Goal: Transaction & Acquisition: Purchase product/service

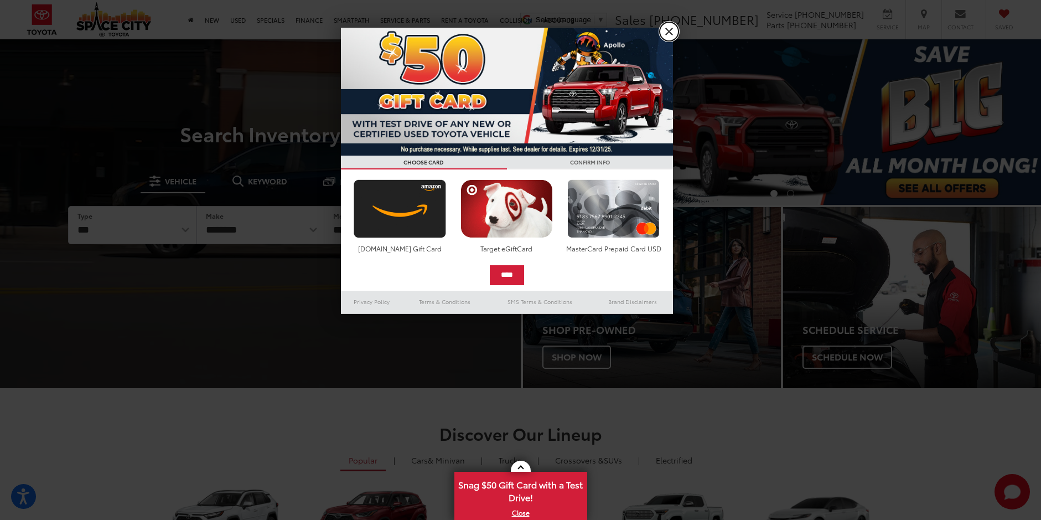
click at [665, 27] on link "X" at bounding box center [669, 31] width 19 height 19
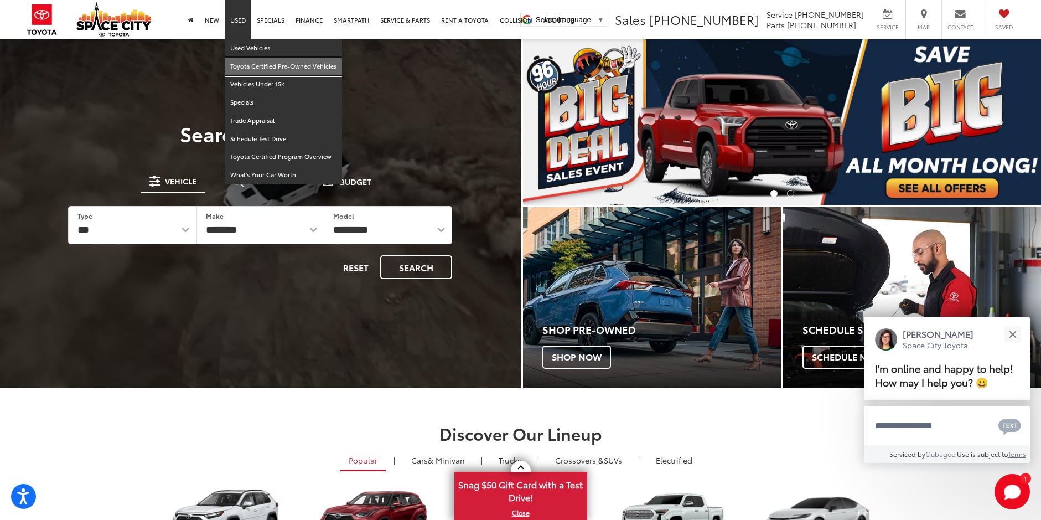
click at [252, 61] on link "Toyota Certified Pre-Owned Vehicles" at bounding box center [283, 67] width 117 height 18
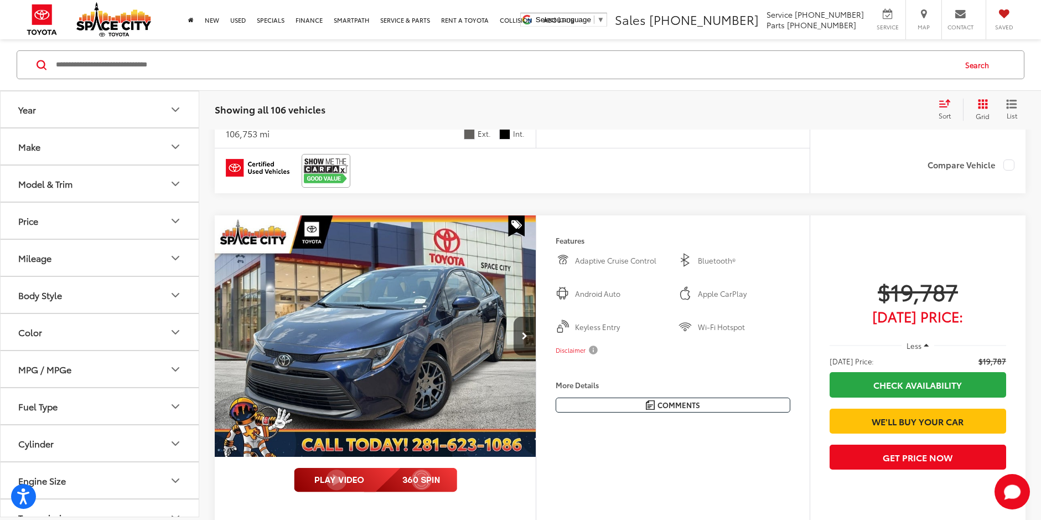
scroll to position [4258, 0]
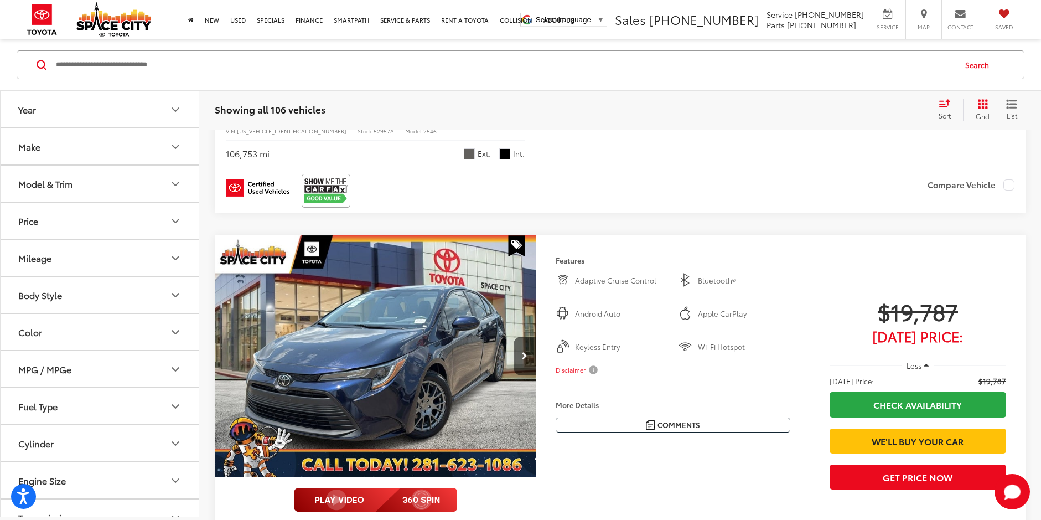
click at [160, 294] on button "Body Style" at bounding box center [100, 295] width 199 height 36
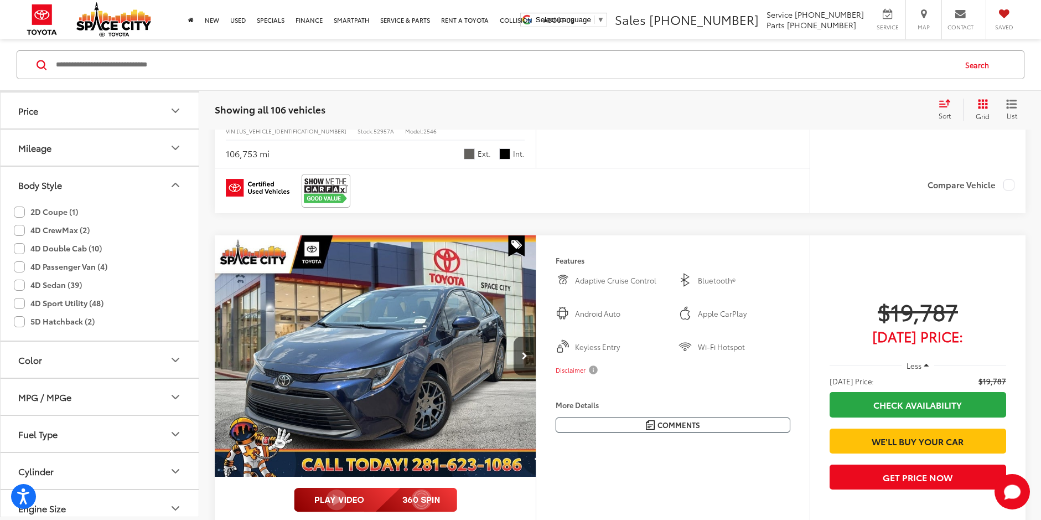
scroll to position [111, 0]
click at [17, 304] on label "4D Sport Utility (48)" at bounding box center [59, 302] width 90 height 18
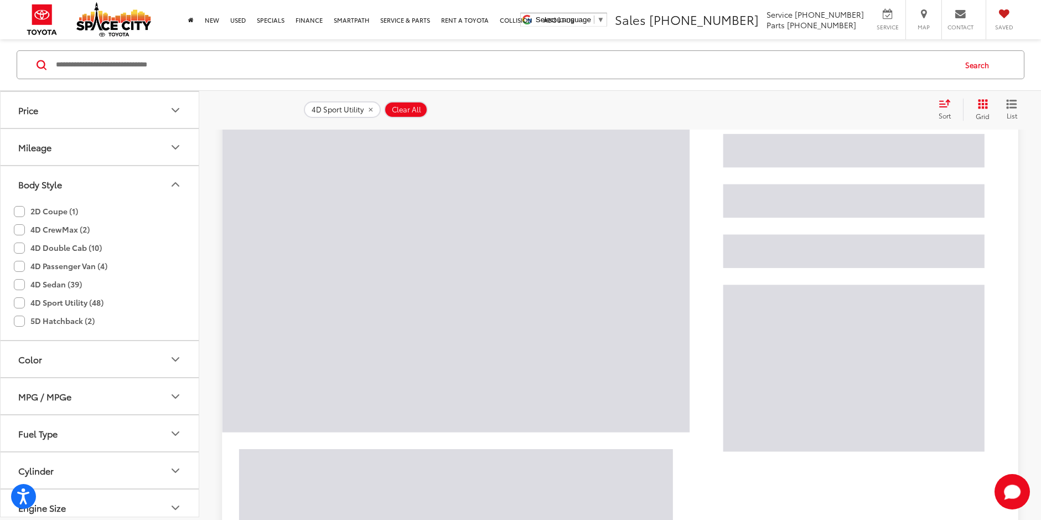
scroll to position [104, 0]
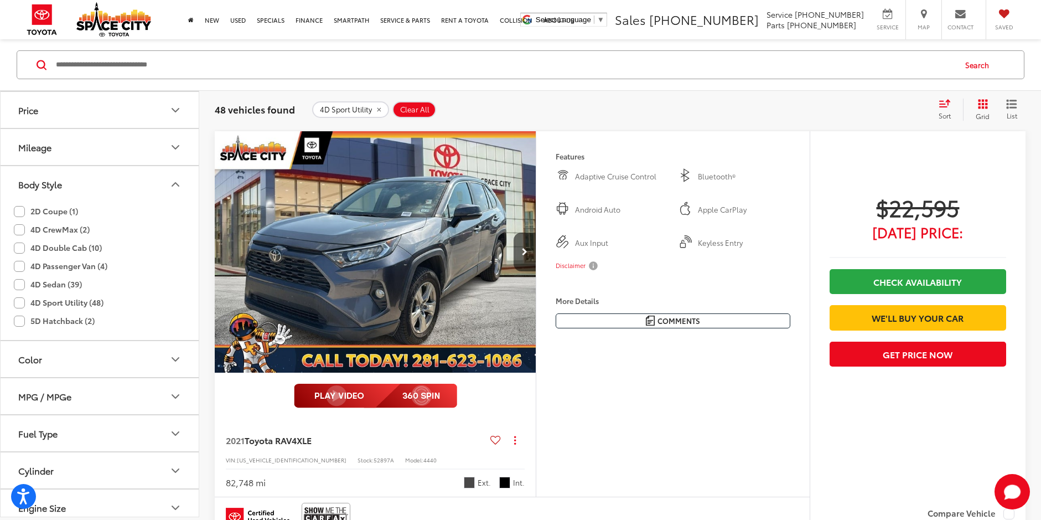
click at [15, 250] on label "4D Double Cab (10)" at bounding box center [58, 247] width 88 height 18
drag, startPoint x: 15, startPoint y: 250, endPoint x: 180, endPoint y: 148, distance: 193.8
click at [180, 148] on icon "Mileage" at bounding box center [175, 147] width 13 height 13
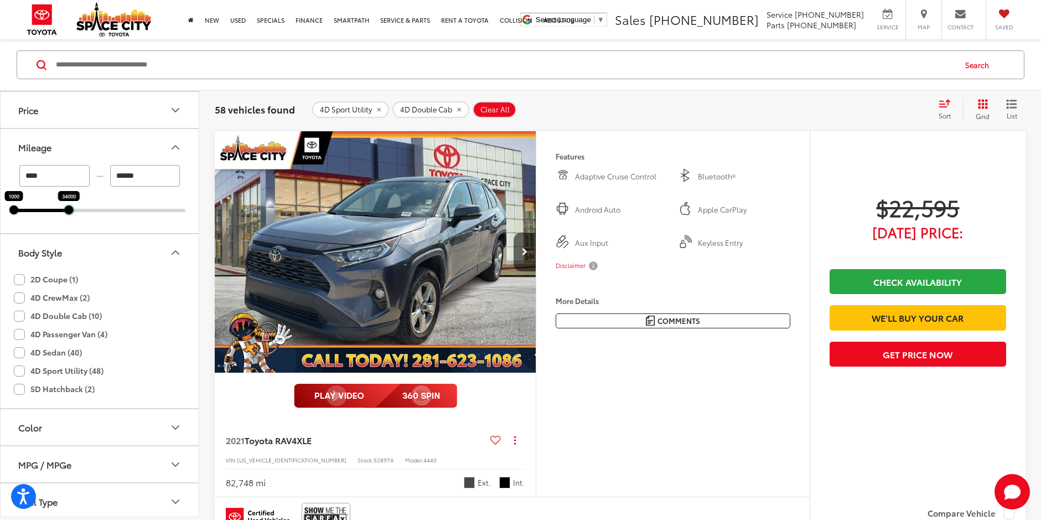
drag, startPoint x: 186, startPoint y: 209, endPoint x: 70, endPoint y: 208, distance: 116.2
click at [70, 208] on div at bounding box center [68, 209] width 9 height 9
type input "*****"
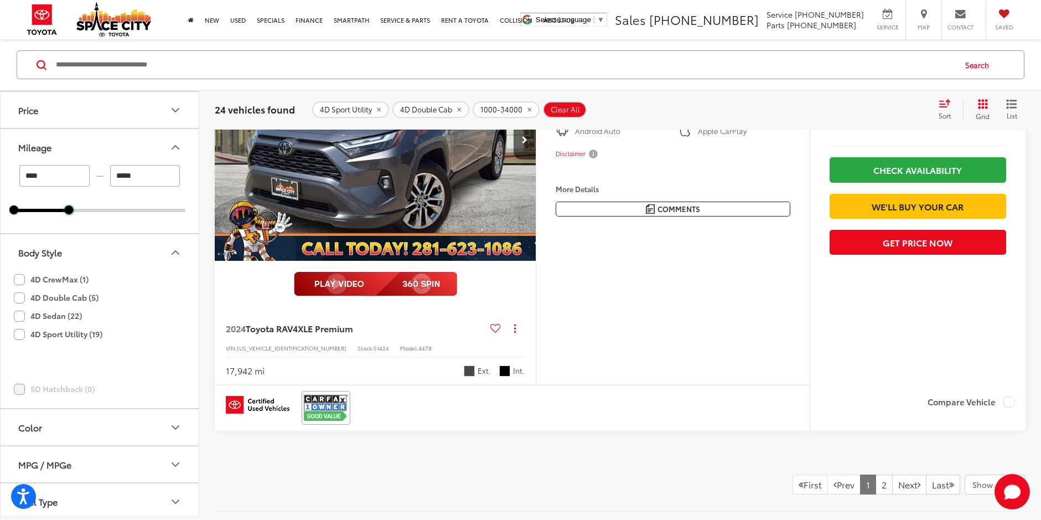
scroll to position [5085, 0]
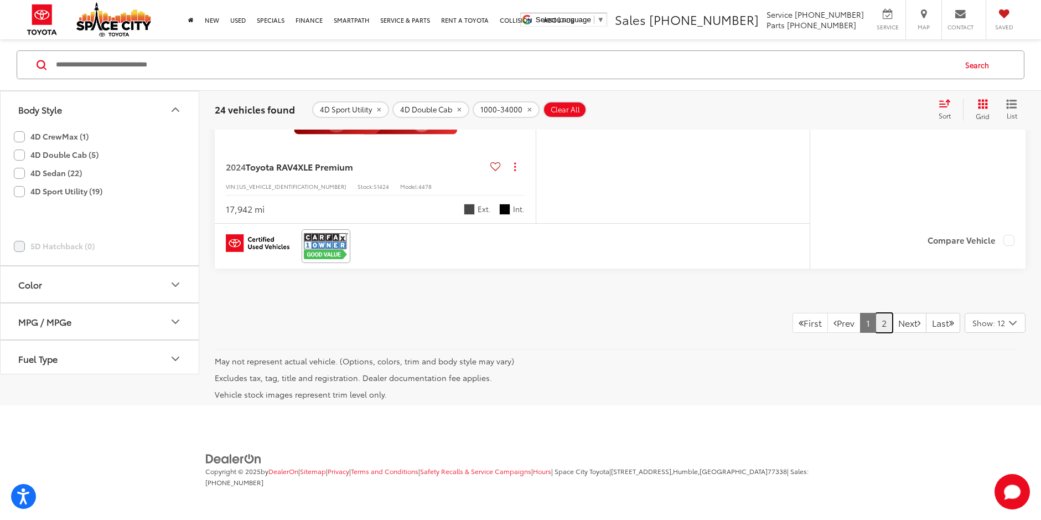
click at [875, 328] on link "2" at bounding box center [883, 323] width 17 height 20
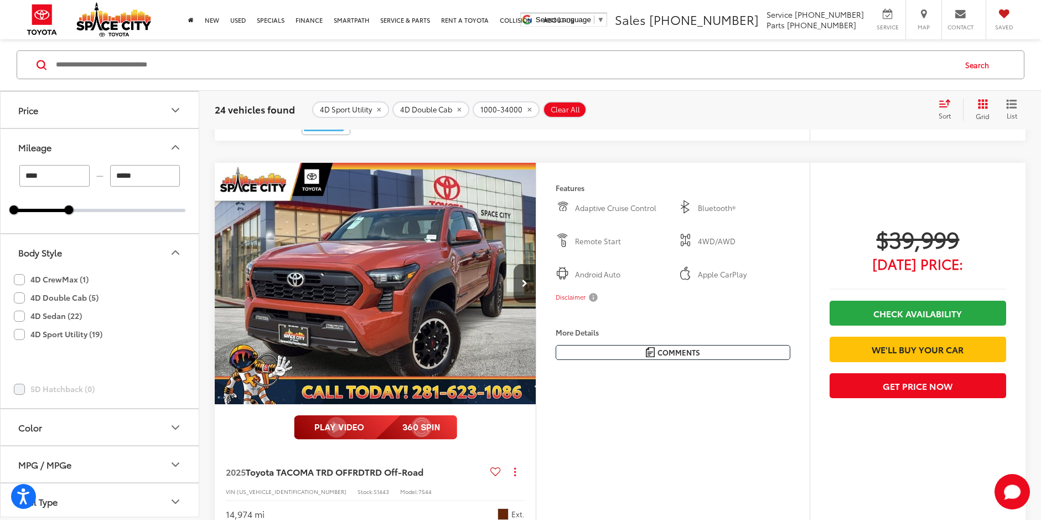
scroll to position [1328, 0]
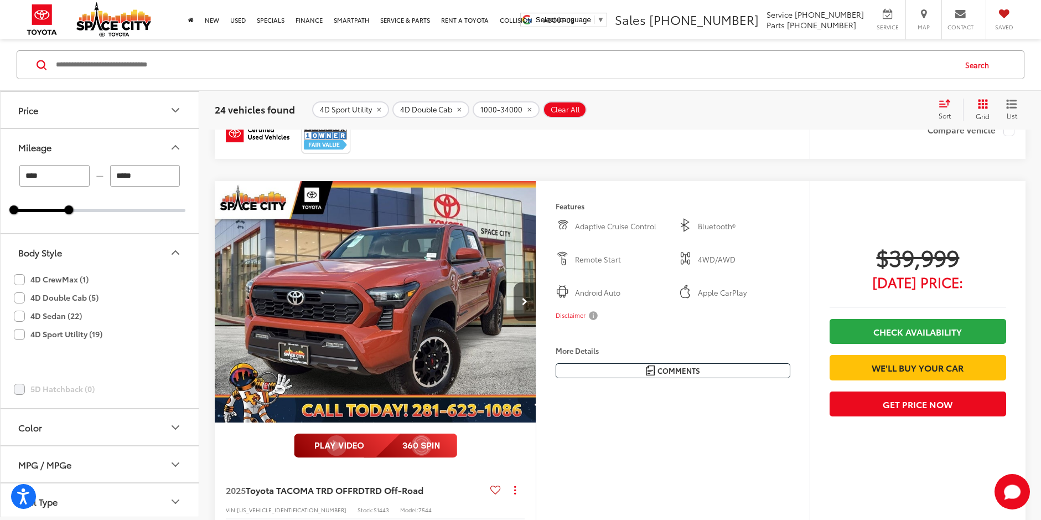
click at [411, 326] on img "2025 Toyota TACOMA TRD OFFRD TRD Off-Road 0" at bounding box center [375, 302] width 323 height 242
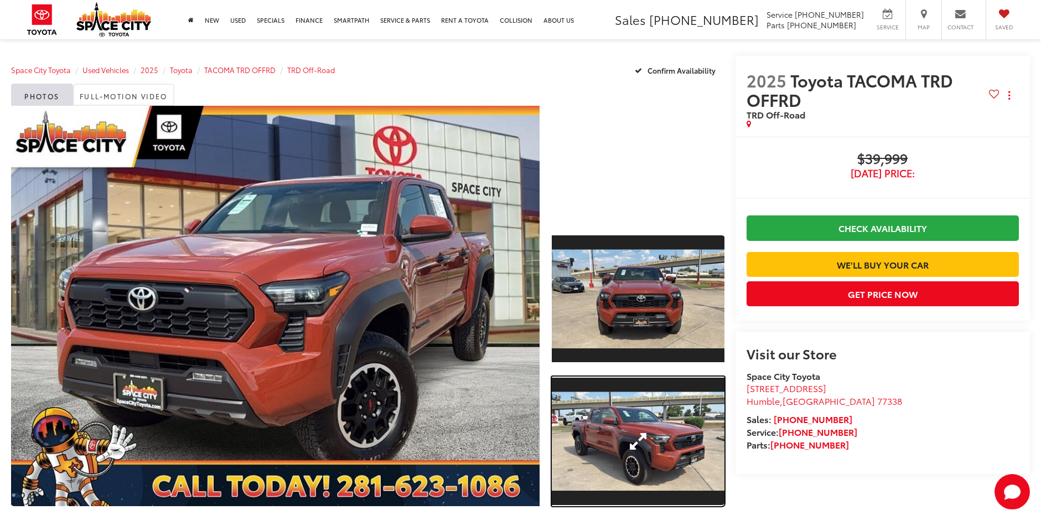
click at [666, 411] on link "Expand Photo 2" at bounding box center [638, 440] width 173 height 129
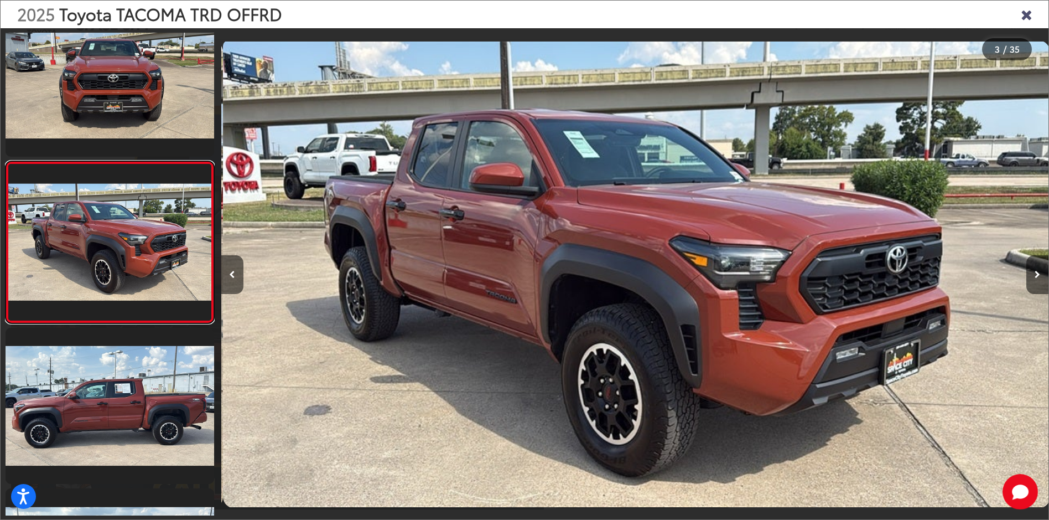
scroll to position [0, 1654]
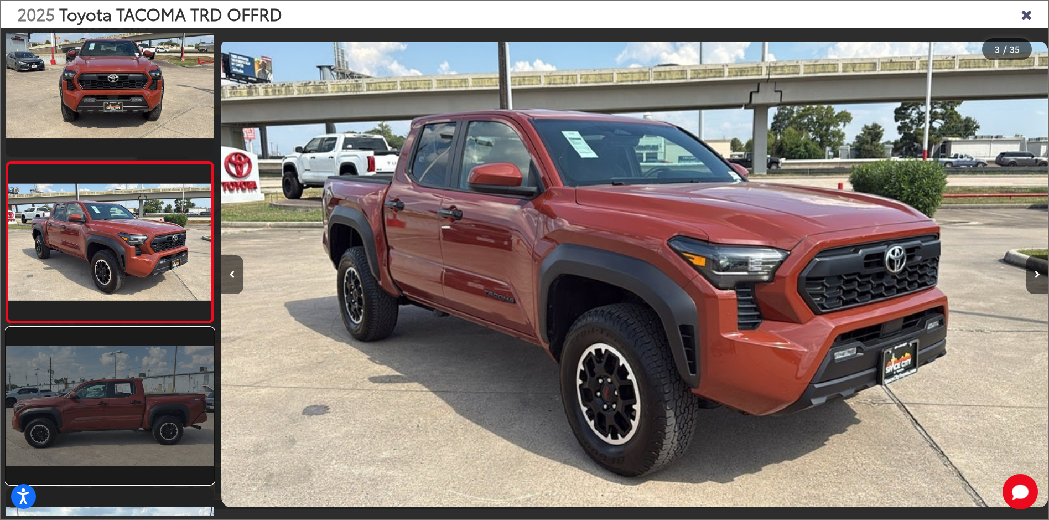
click at [149, 407] on link at bounding box center [110, 406] width 209 height 157
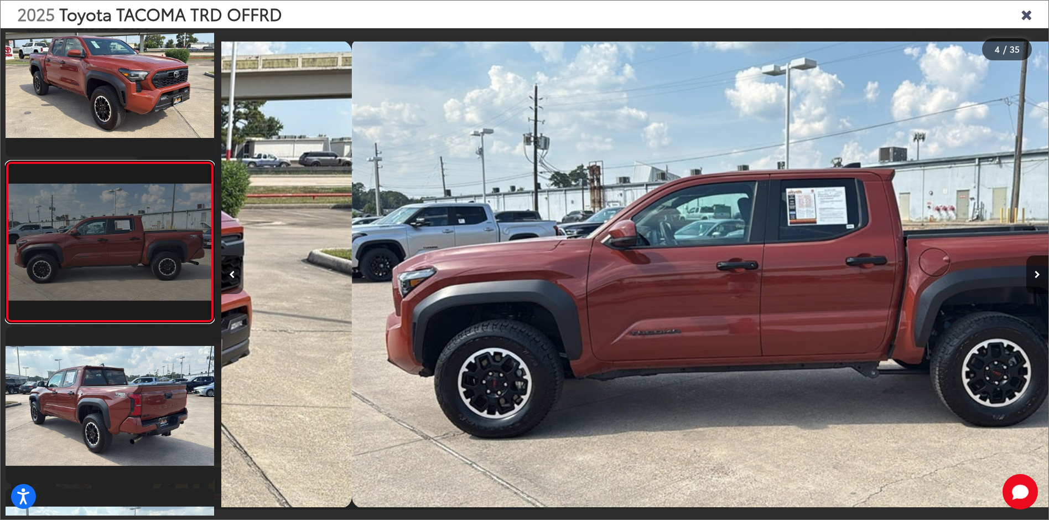
scroll to position [0, 2482]
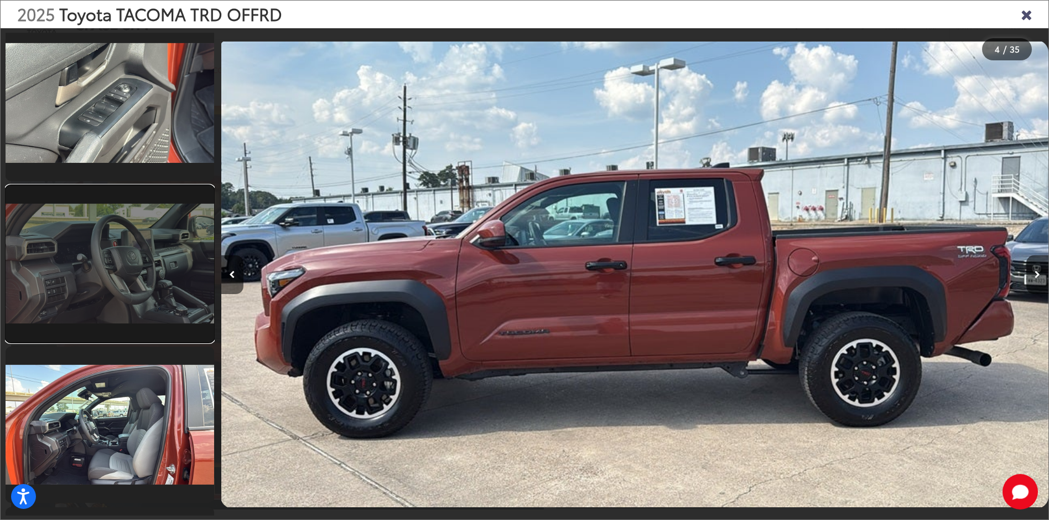
click at [148, 297] on link at bounding box center [110, 263] width 209 height 157
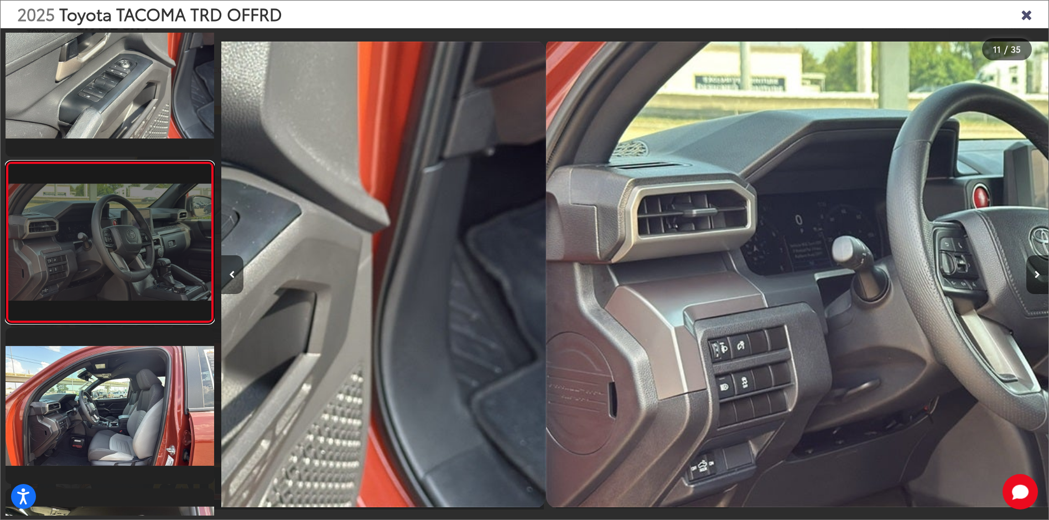
scroll to position [0, 8274]
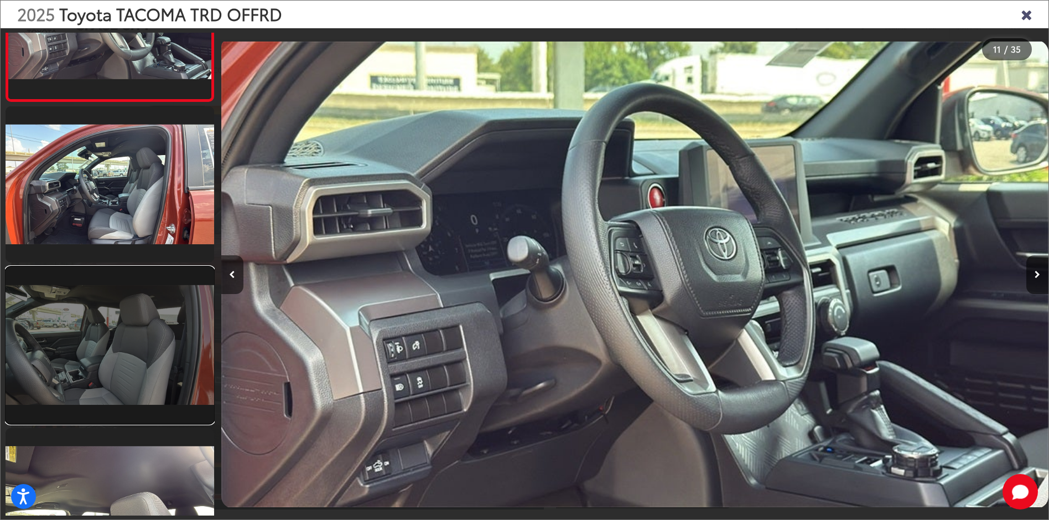
click at [130, 309] on link at bounding box center [110, 345] width 209 height 157
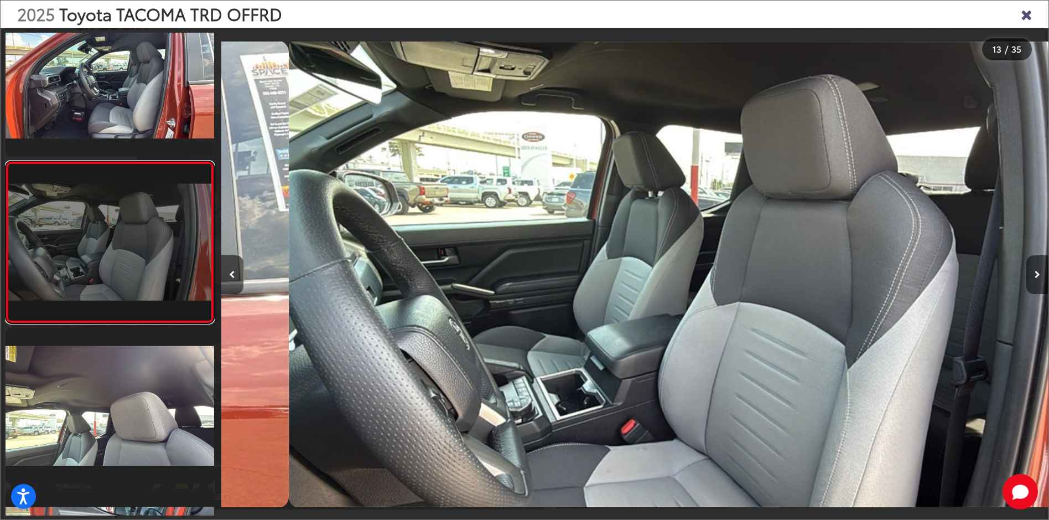
scroll to position [0, 9928]
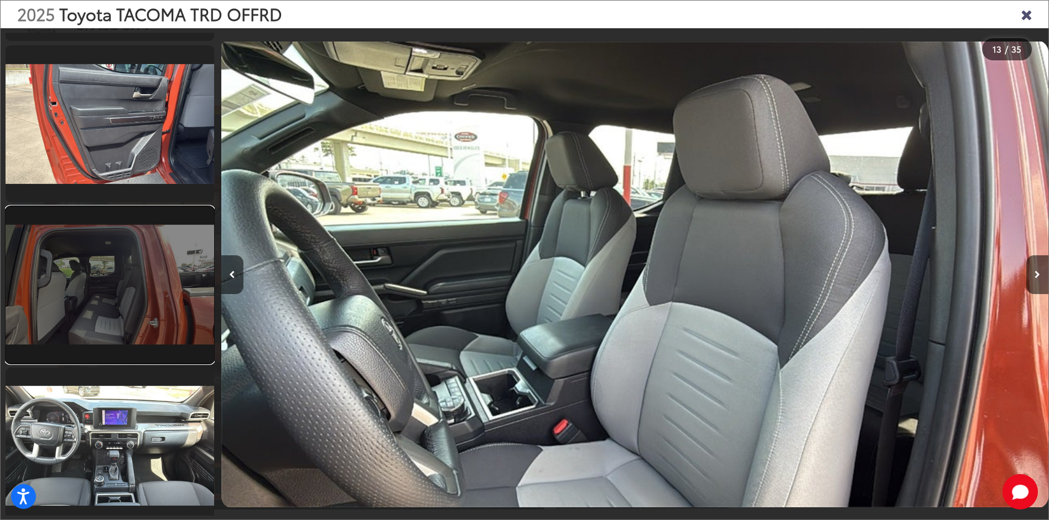
click at [130, 308] on link at bounding box center [110, 284] width 209 height 157
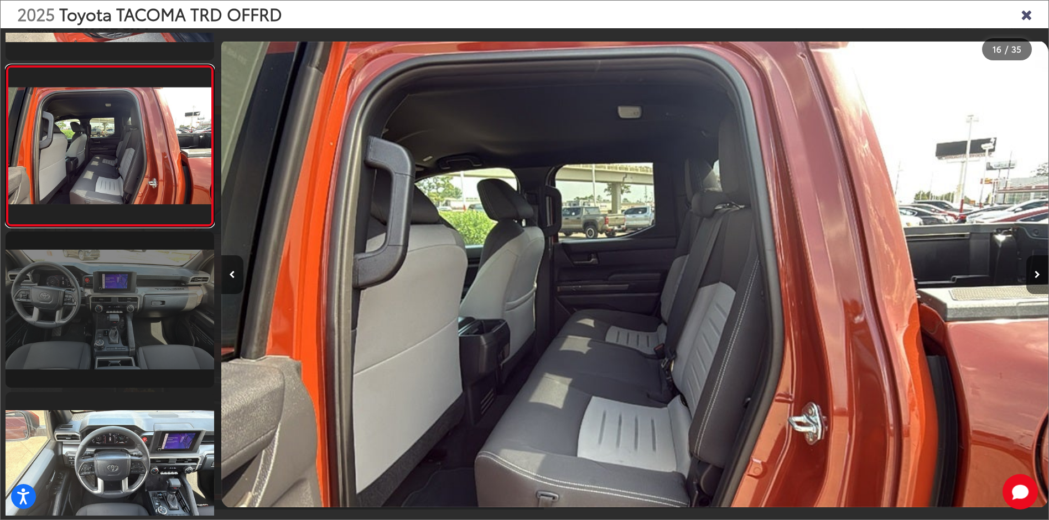
scroll to position [2395, 0]
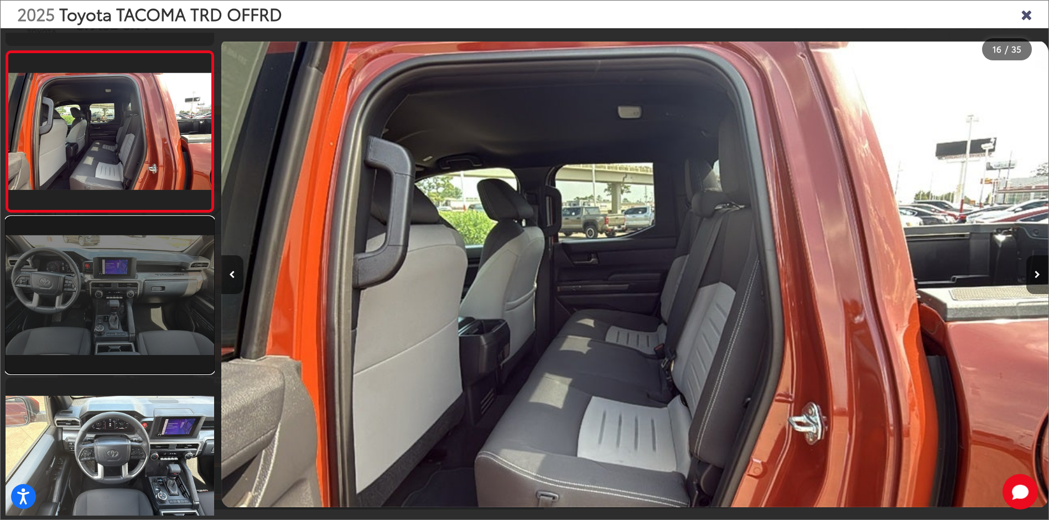
click at [84, 320] on link at bounding box center [110, 295] width 209 height 157
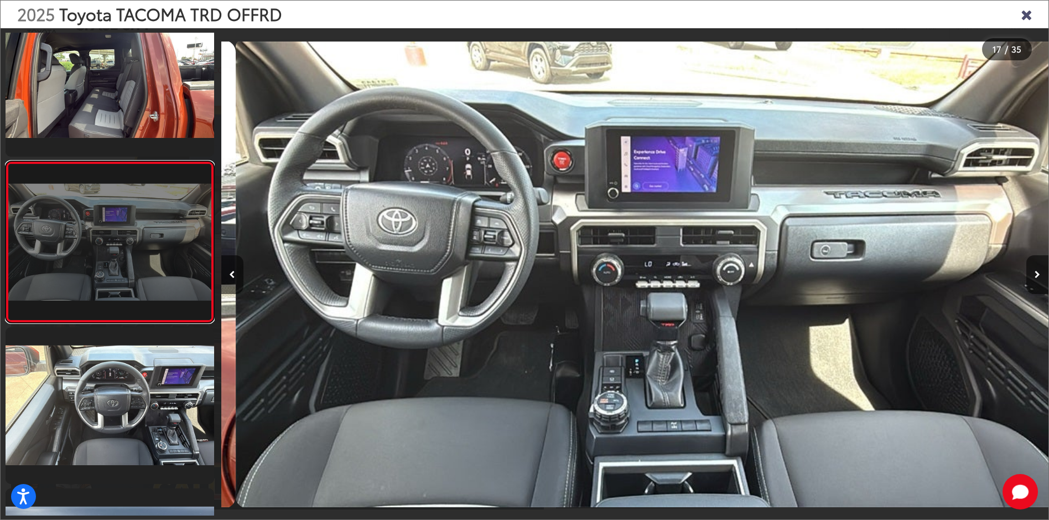
scroll to position [0, 13238]
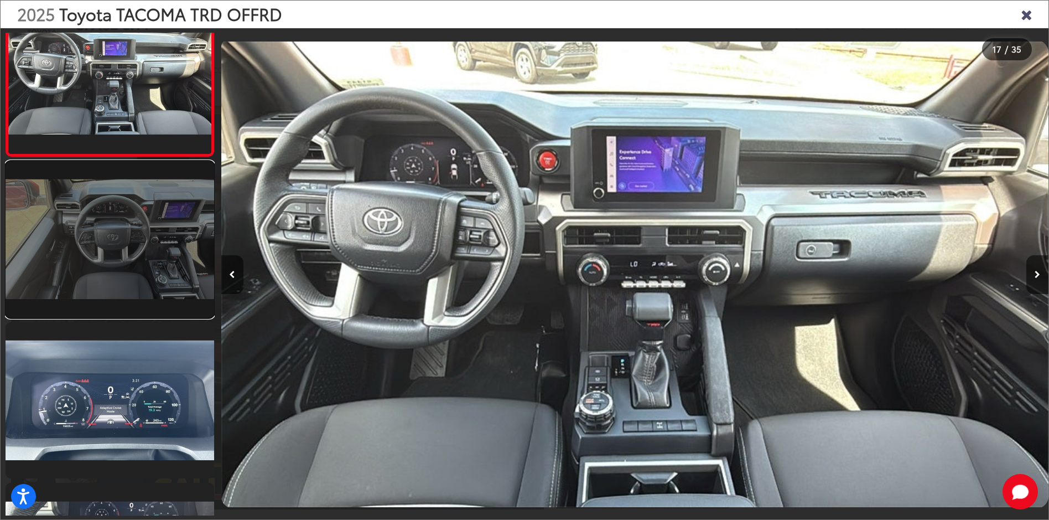
click at [154, 246] on link at bounding box center [110, 239] width 209 height 157
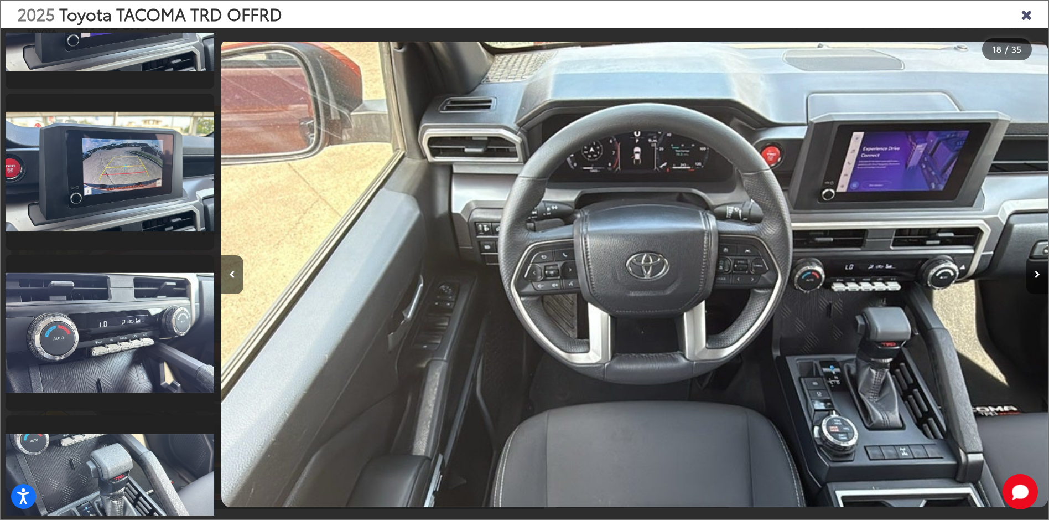
scroll to position [3546, 0]
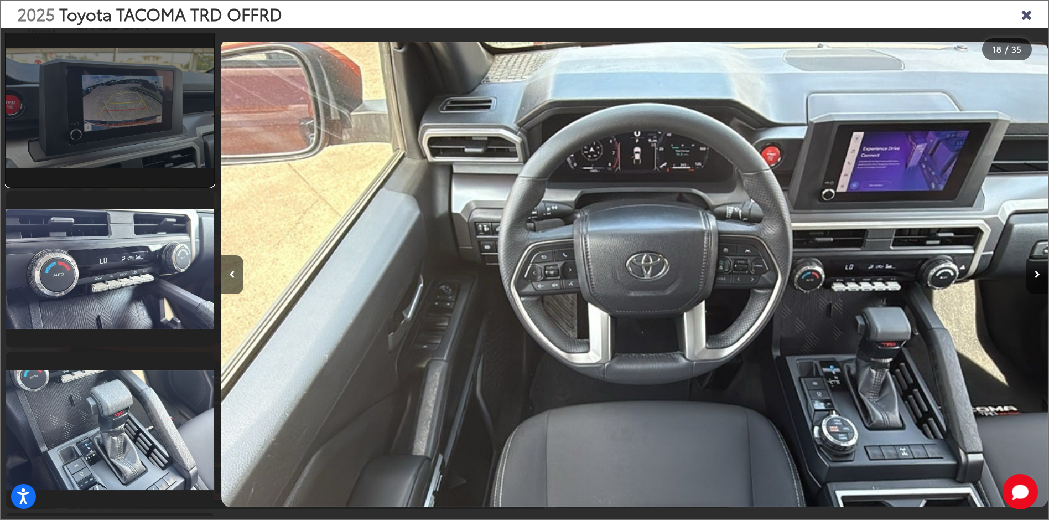
click at [143, 147] on link at bounding box center [110, 108] width 209 height 157
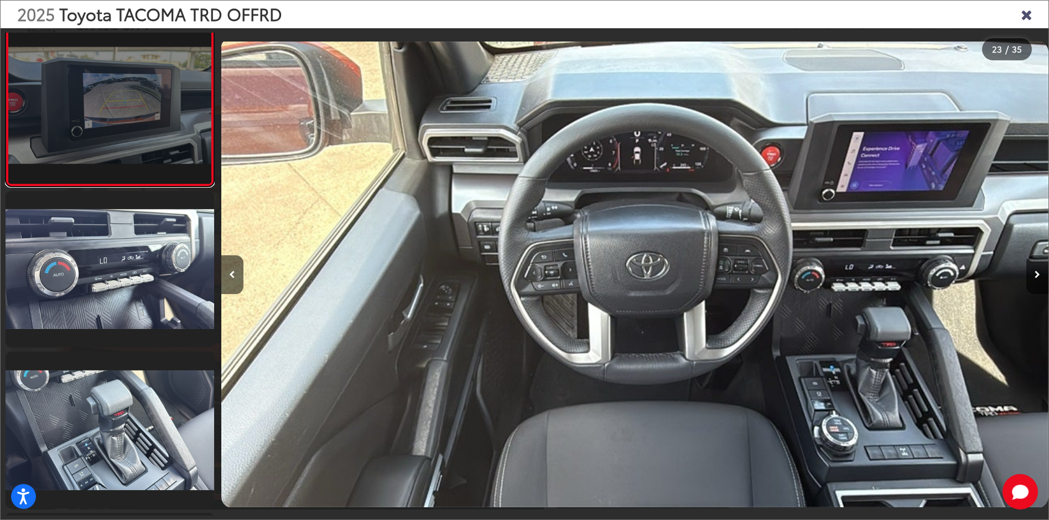
scroll to position [0, 0]
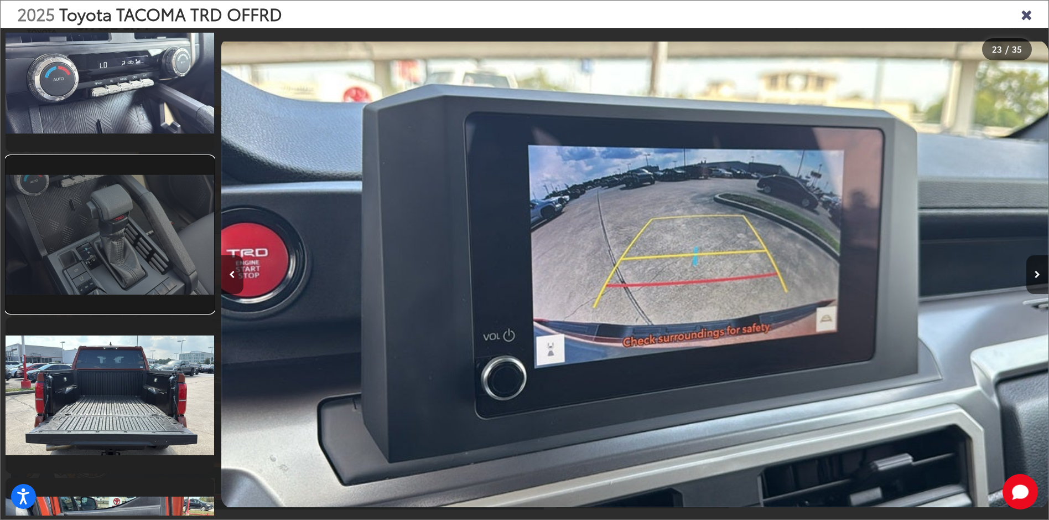
click at [141, 238] on link at bounding box center [110, 234] width 209 height 157
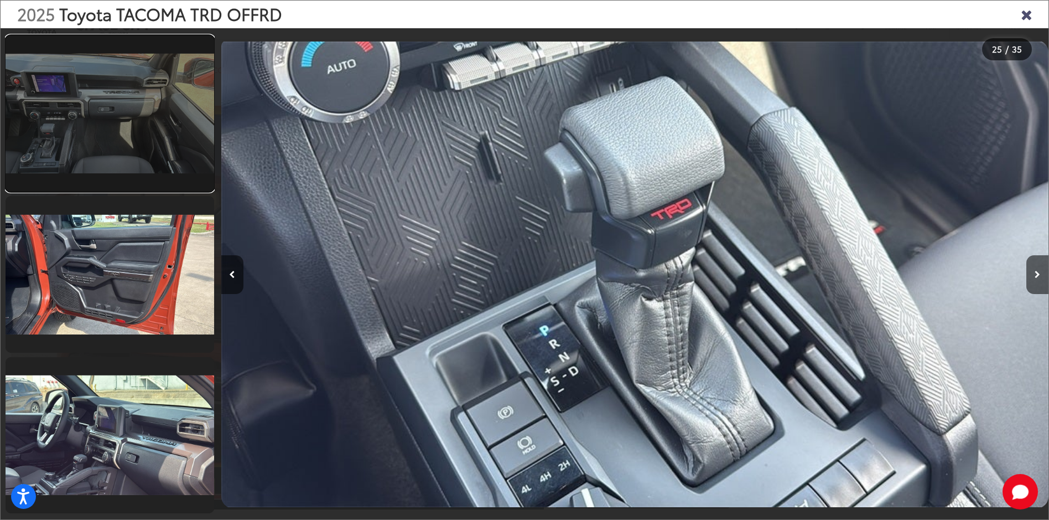
click at [143, 127] on link at bounding box center [110, 113] width 209 height 157
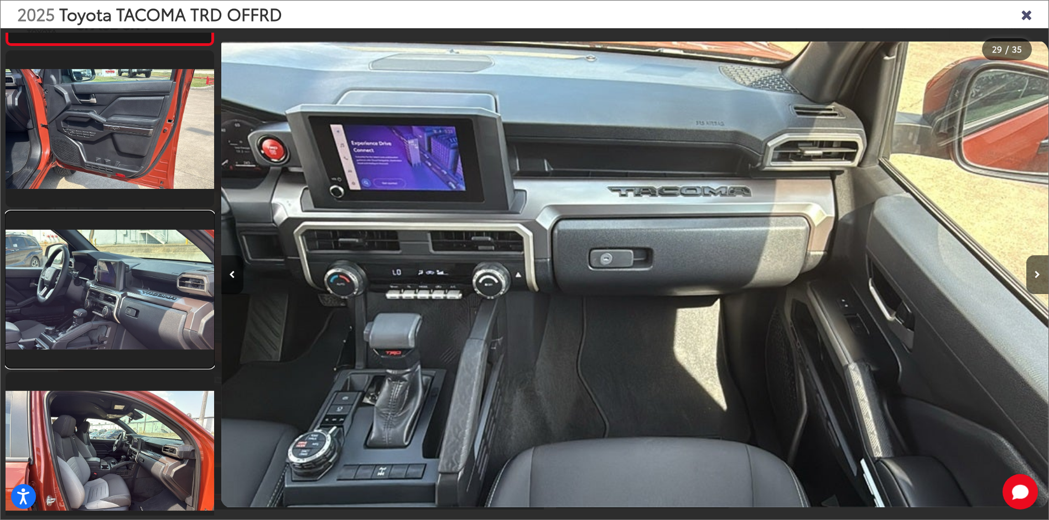
click at [120, 313] on link at bounding box center [110, 289] width 209 height 157
